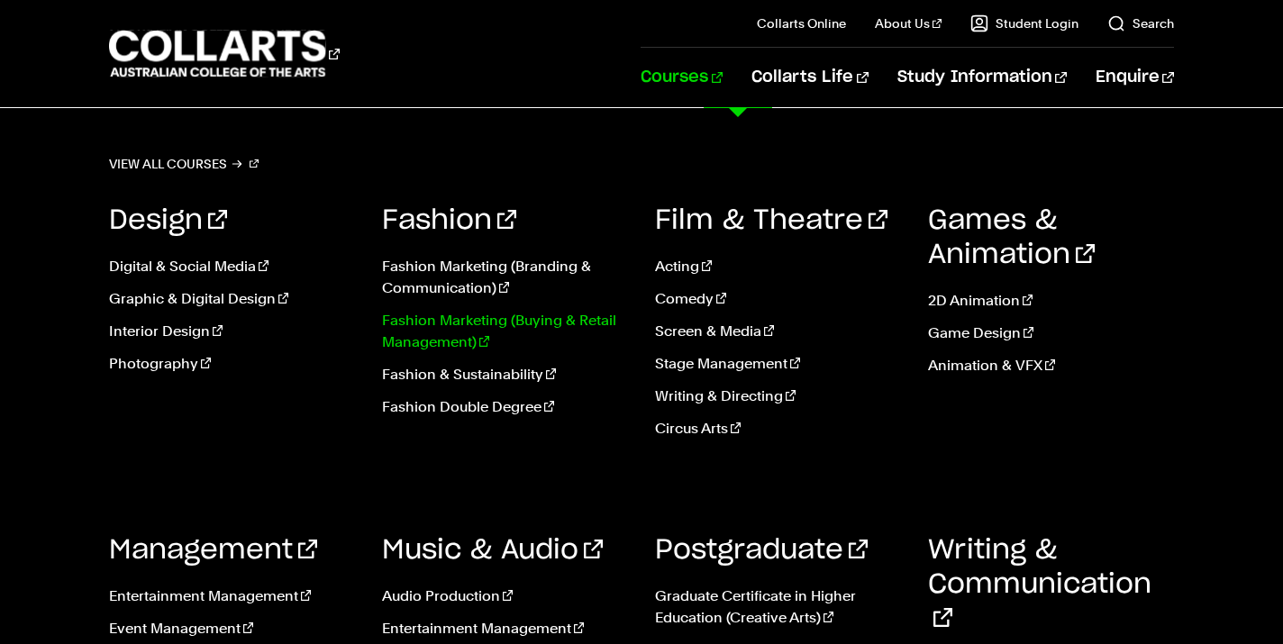
click at [504, 324] on link "Fashion Marketing (Buying & Retail Management)" at bounding box center [505, 331] width 246 height 43
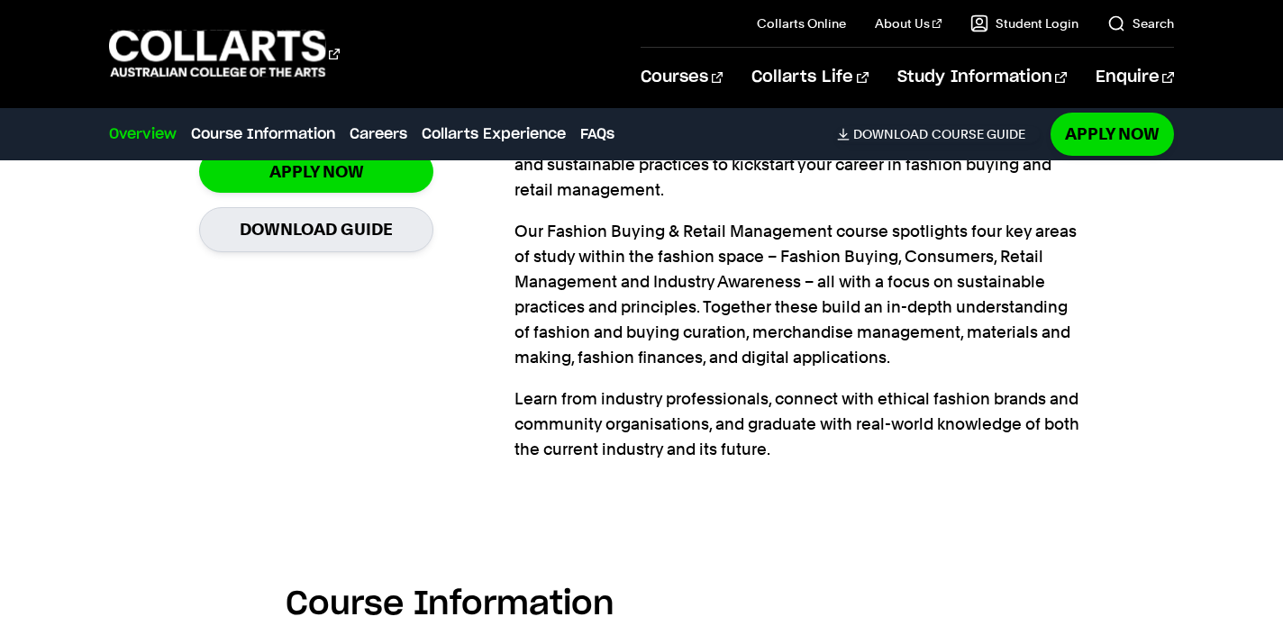
scroll to position [1419, 0]
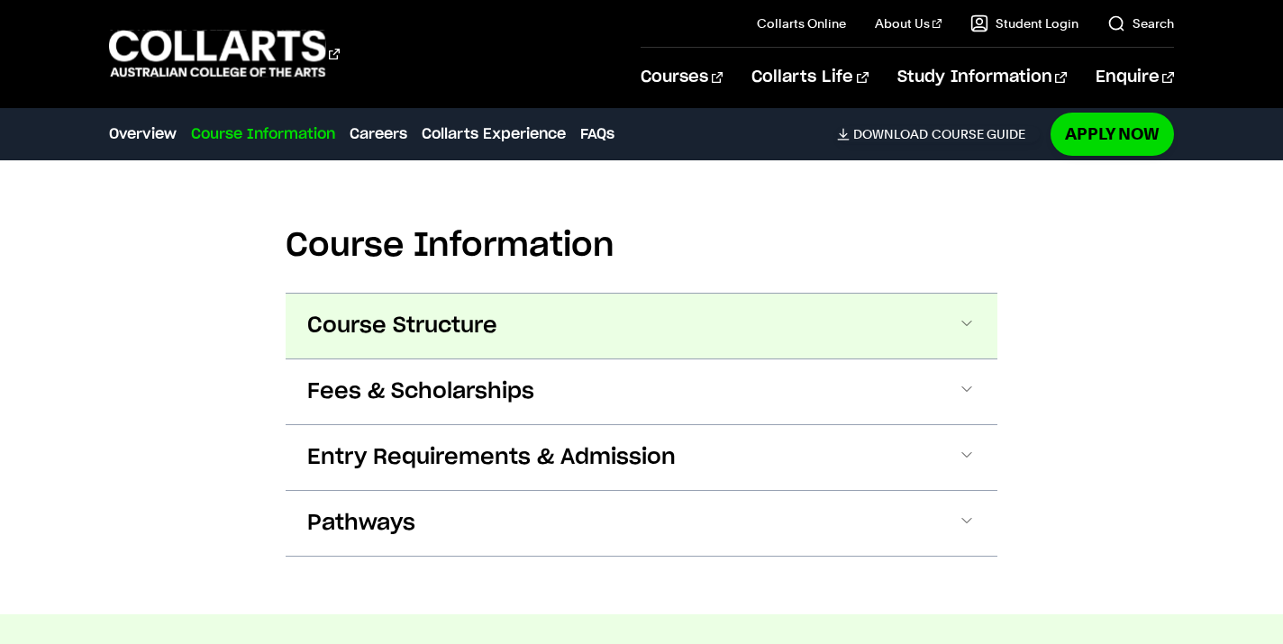
click at [477, 345] on button "Course Structure" at bounding box center [642, 326] width 712 height 65
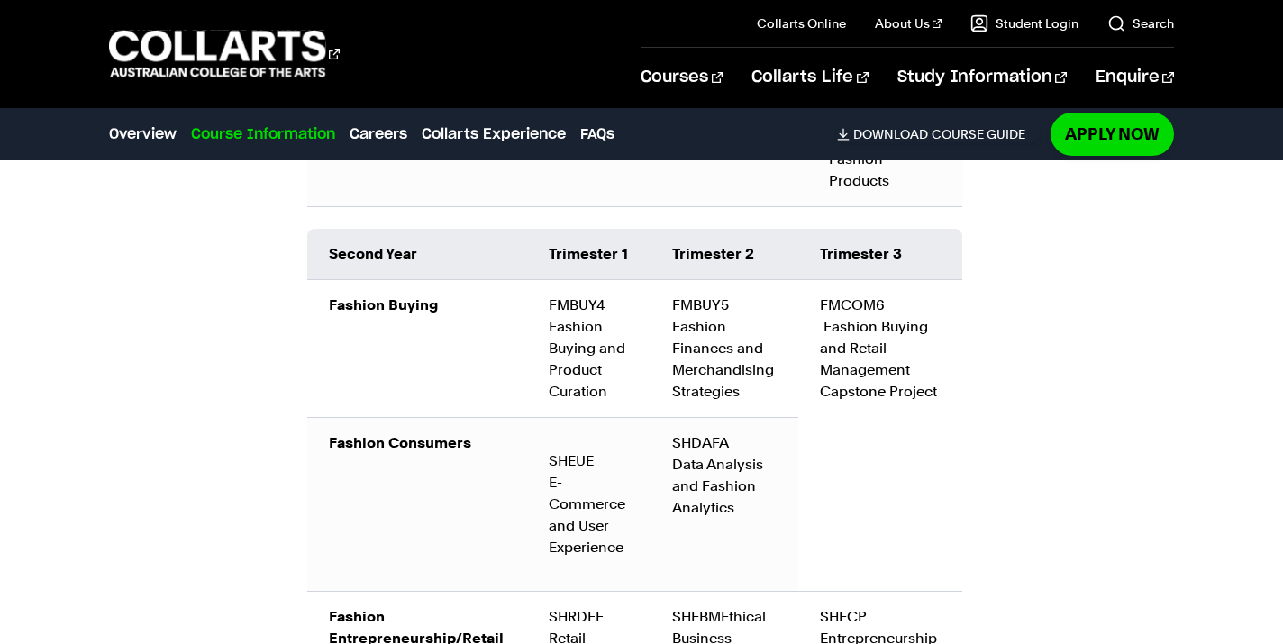
scroll to position [2711, 0]
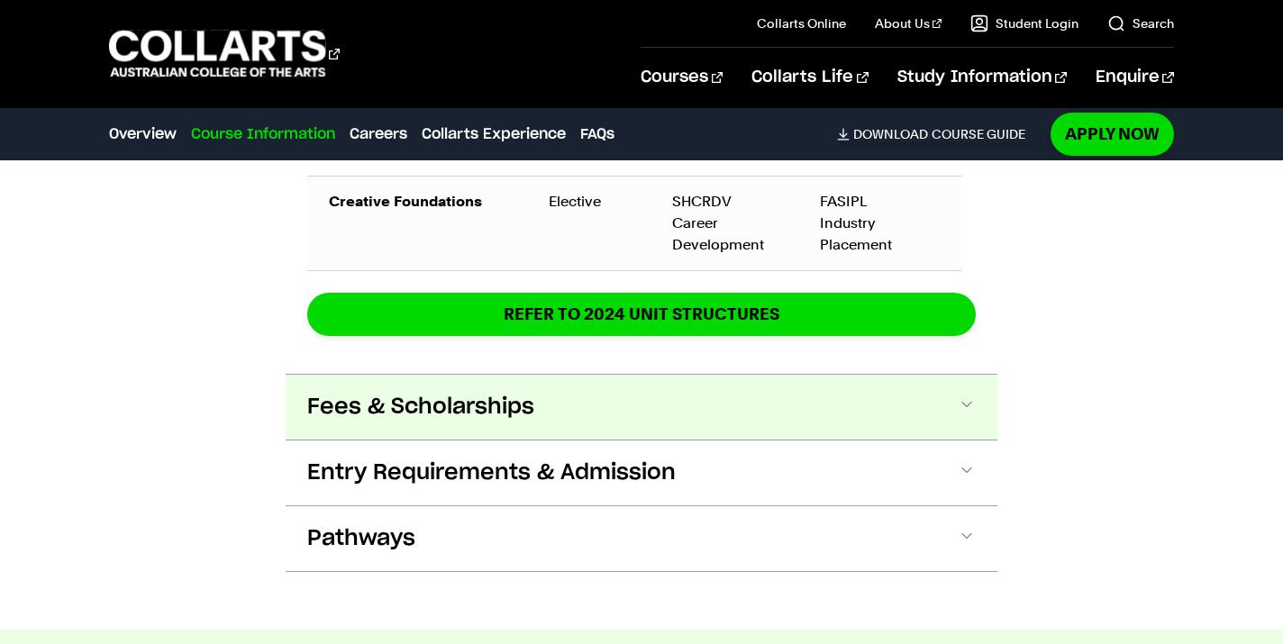
click at [495, 408] on span "Fees & Scholarships" at bounding box center [420, 407] width 227 height 29
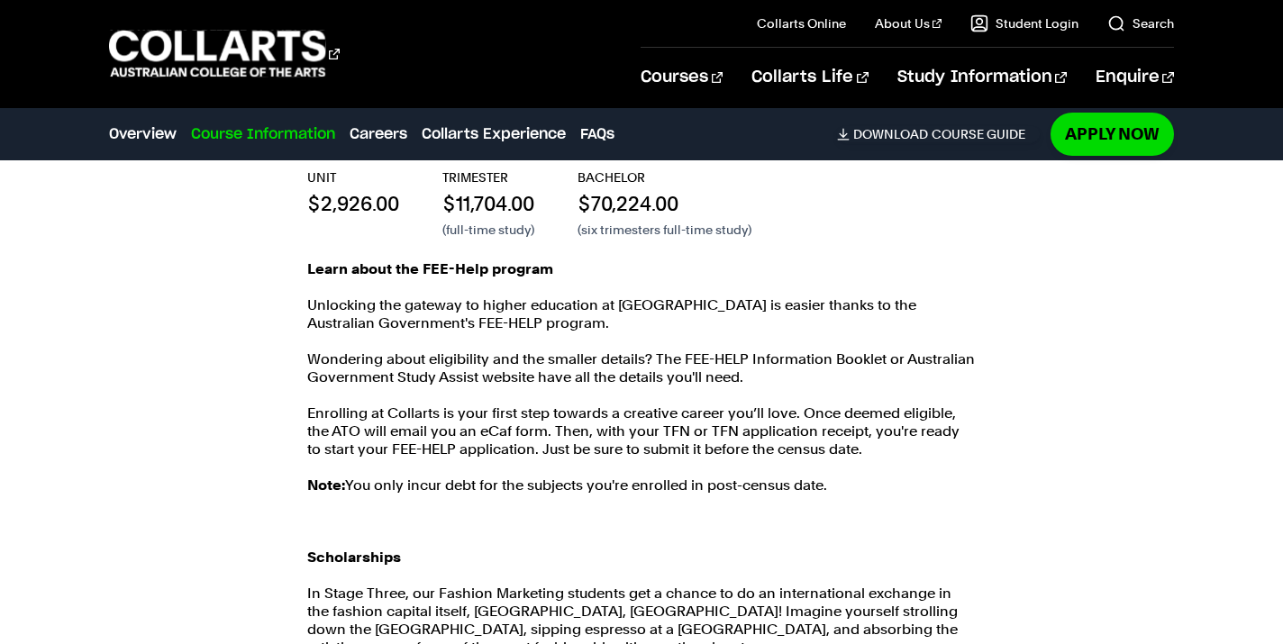
scroll to position [3677, 0]
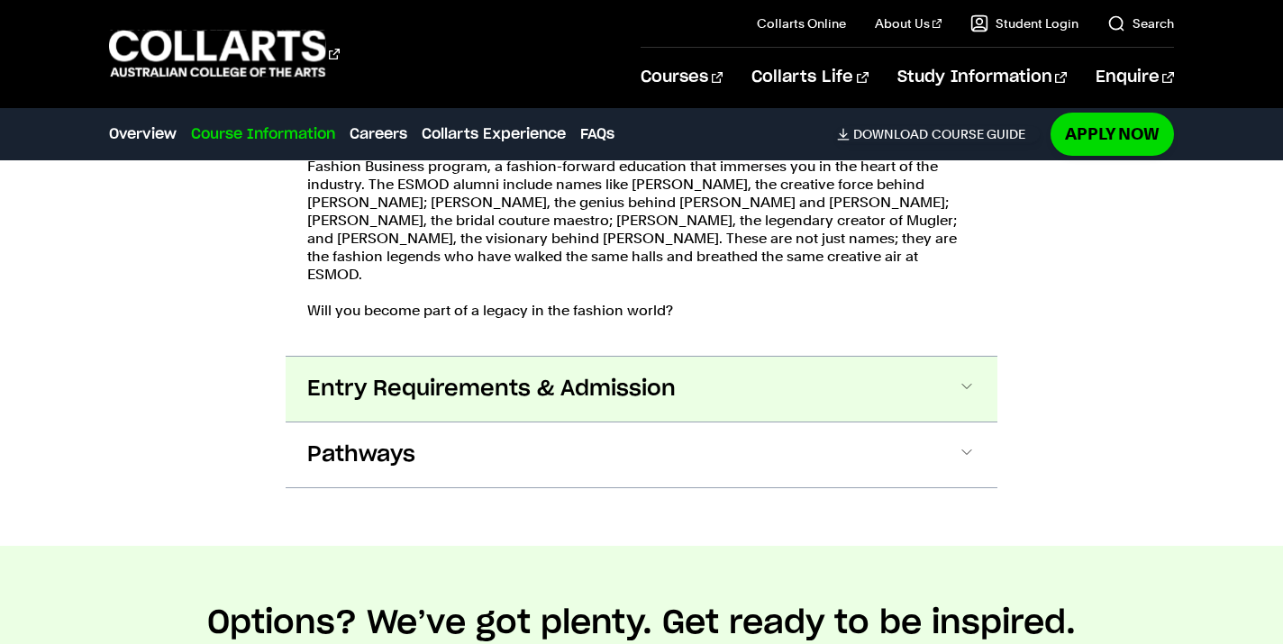
click at [498, 386] on button "Entry Requirements & Admission" at bounding box center [642, 389] width 712 height 65
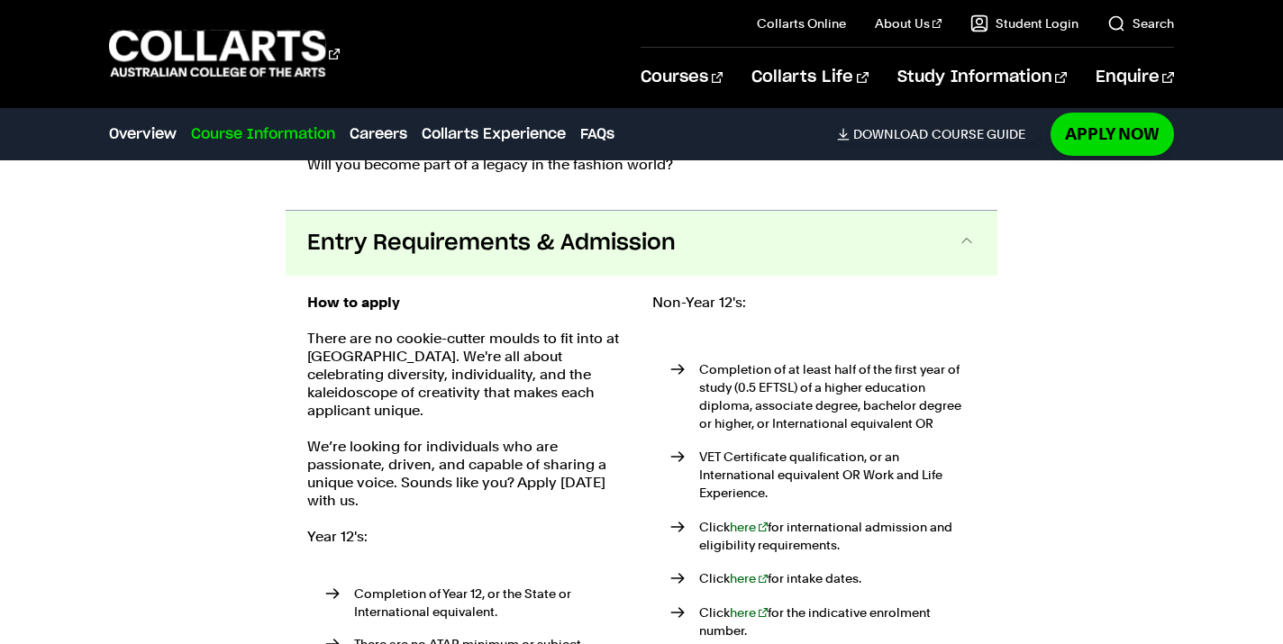
scroll to position [4385, 0]
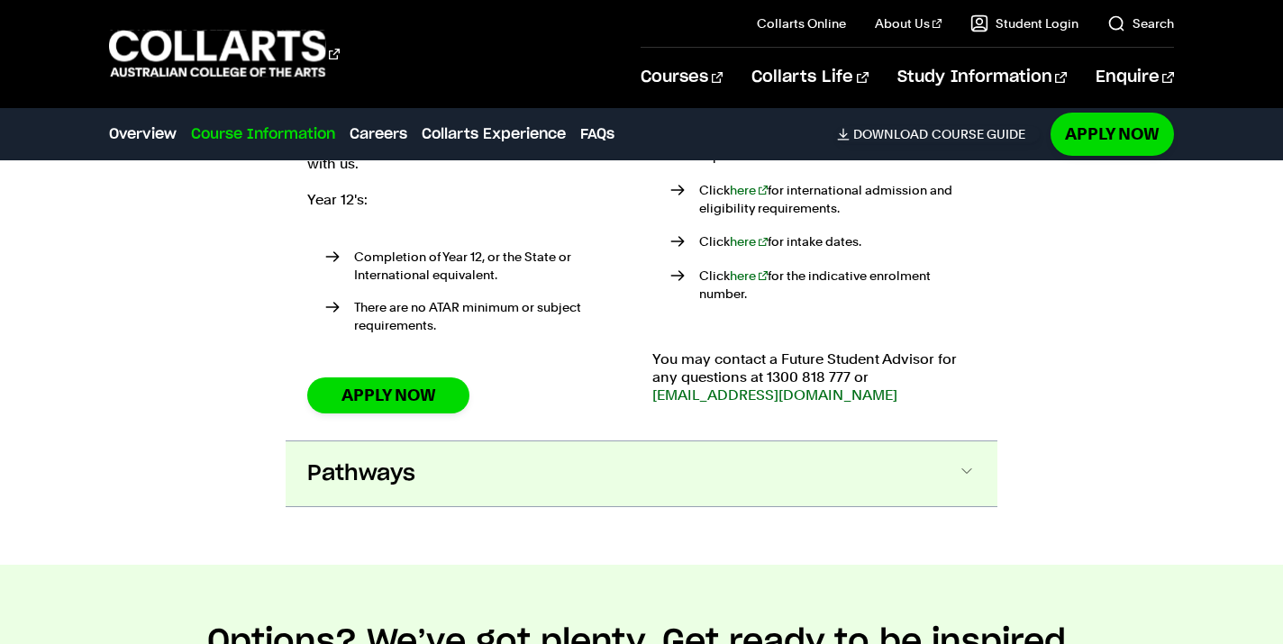
click at [602, 441] on button "Pathways" at bounding box center [642, 473] width 712 height 65
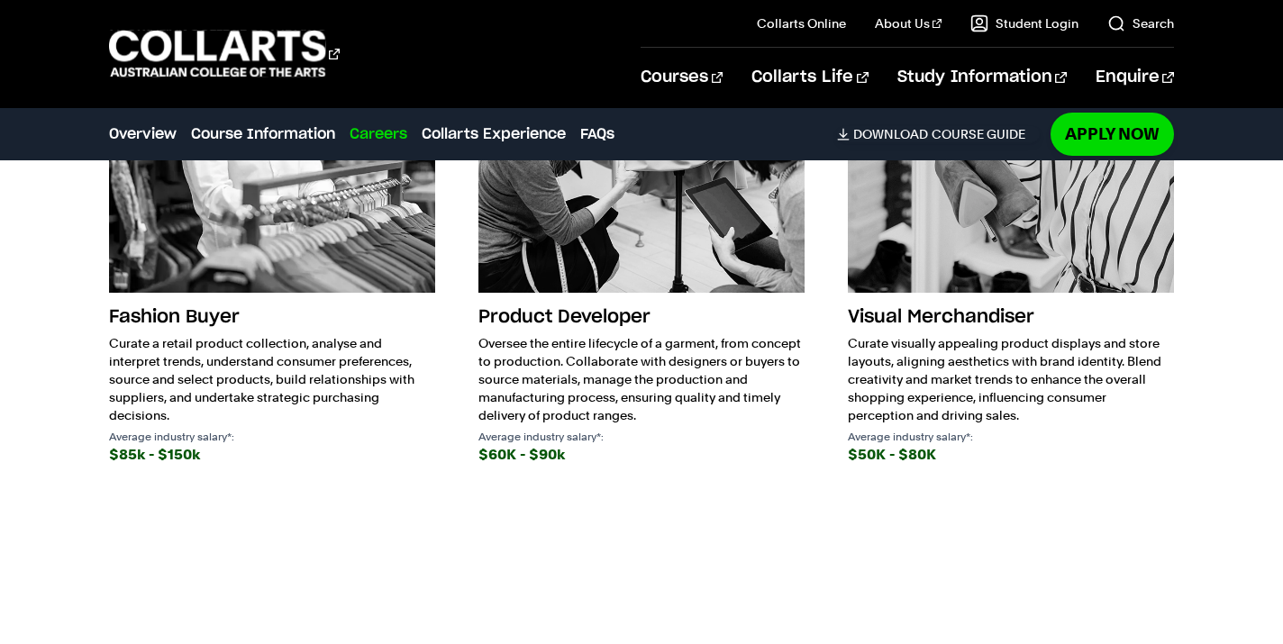
scroll to position [5953, 0]
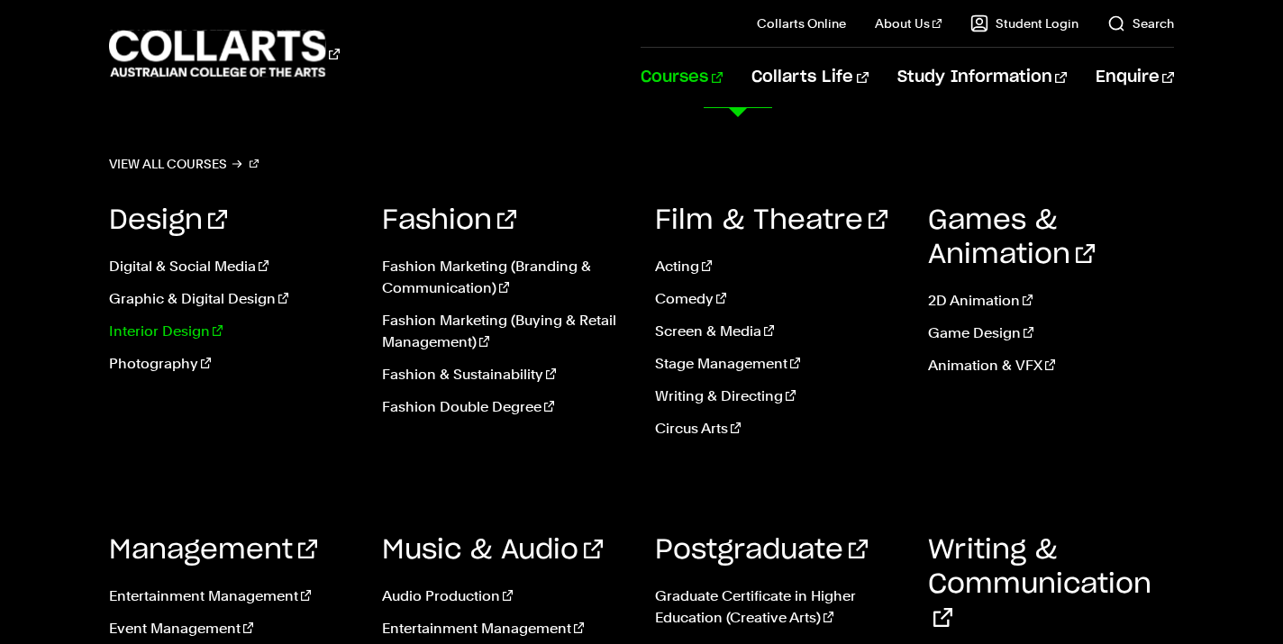
click at [179, 330] on link "Interior Design" at bounding box center [232, 332] width 246 height 22
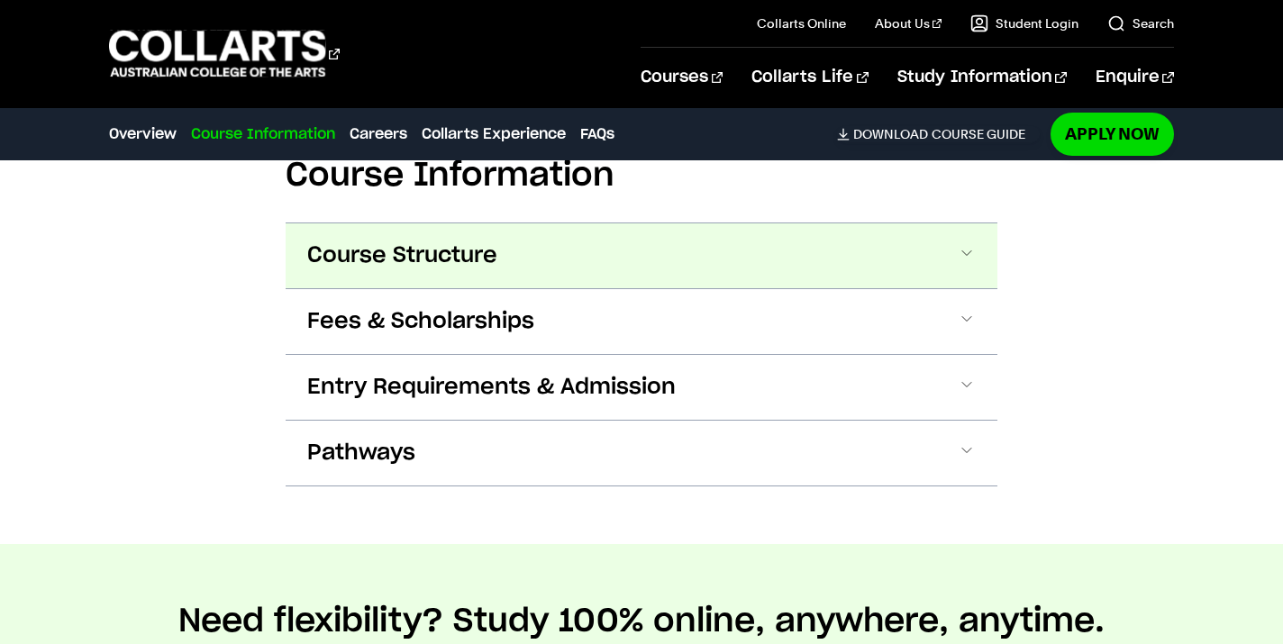
click at [499, 257] on button "Course Structure" at bounding box center [642, 255] width 712 height 65
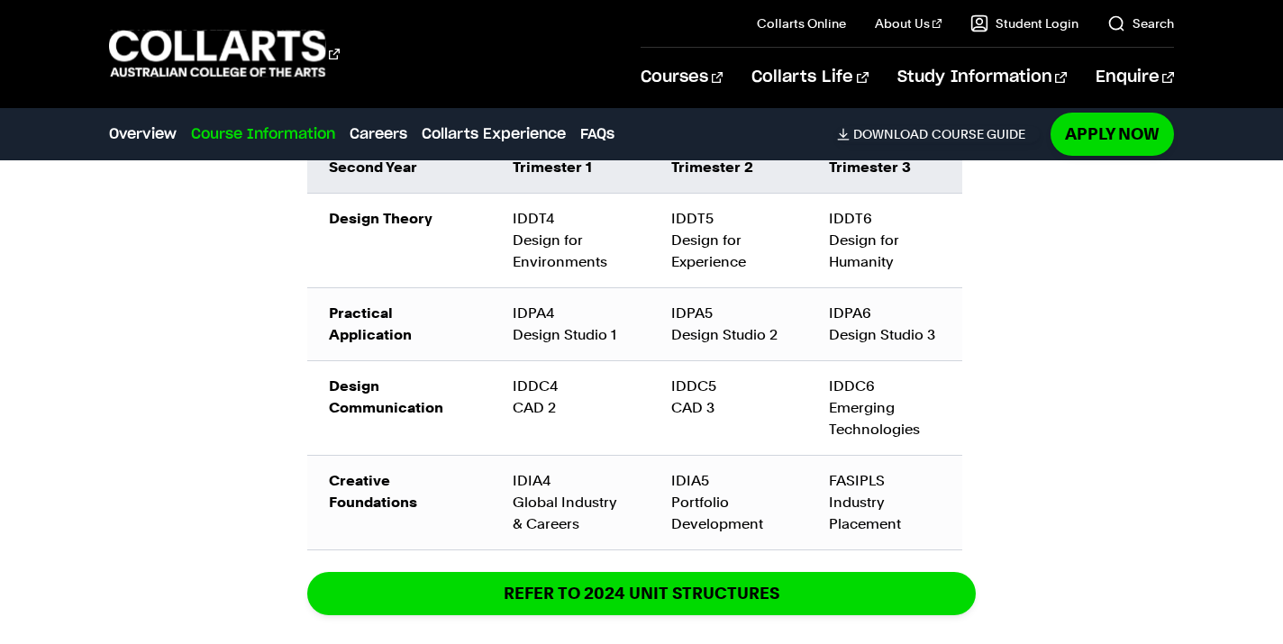
scroll to position [2904, 0]
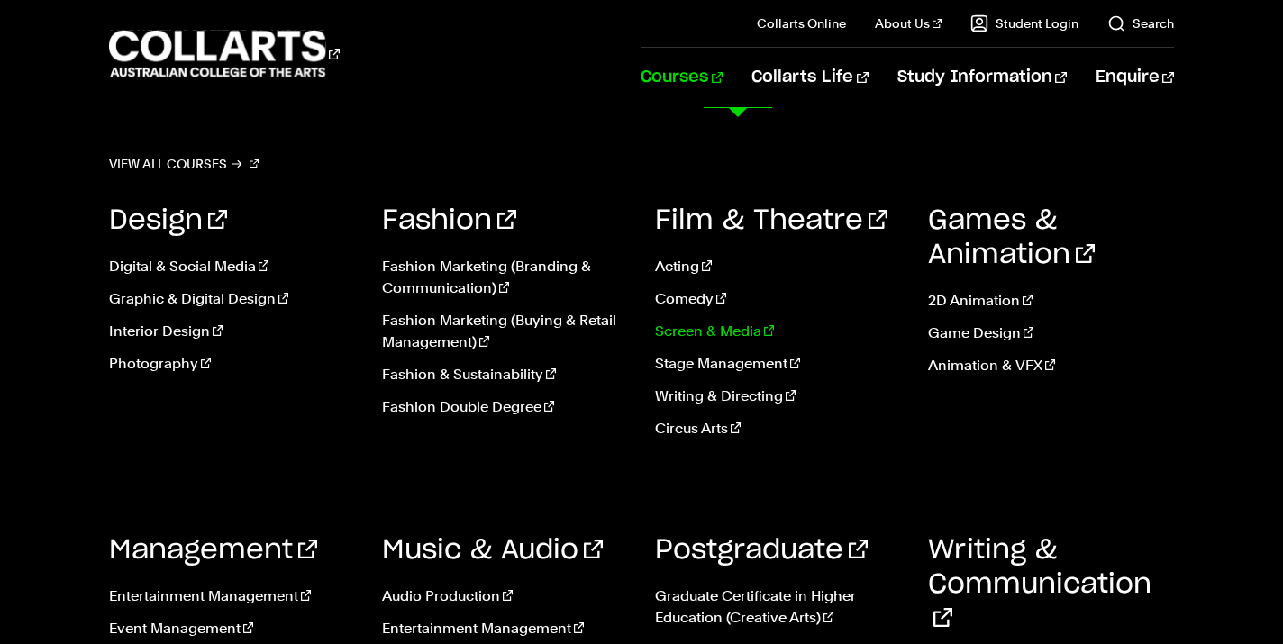
click at [706, 331] on link "Screen & Media" at bounding box center [778, 332] width 246 height 22
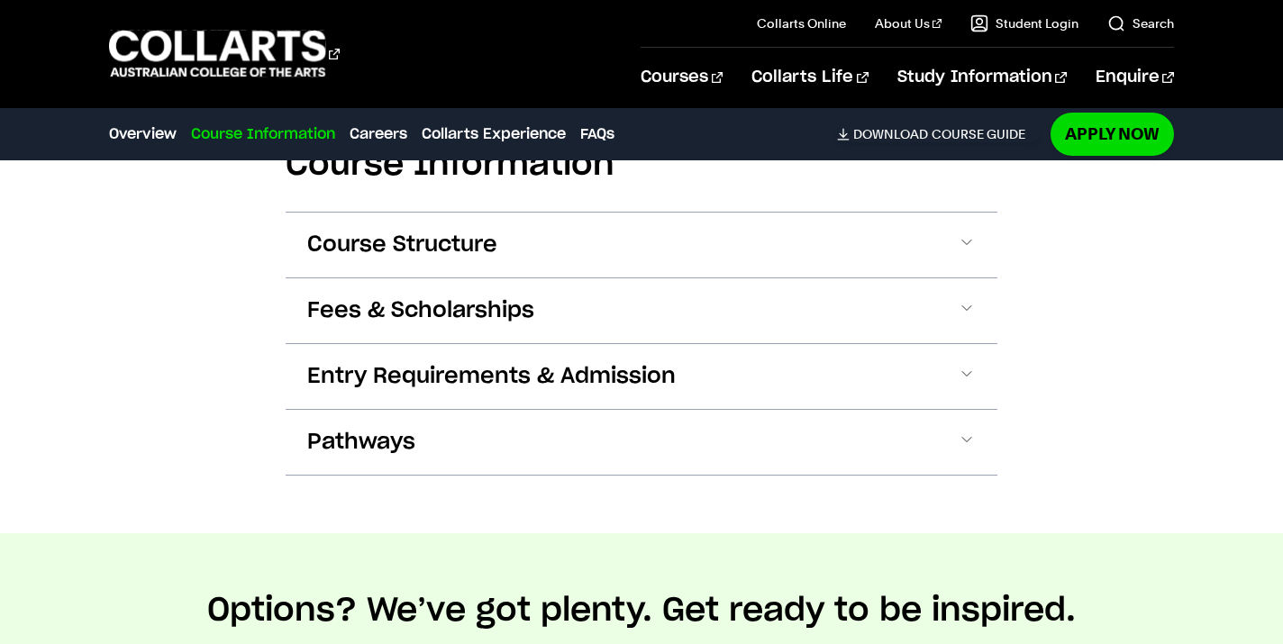
scroll to position [1755, 0]
